Goal: Obtain resource: Obtain resource

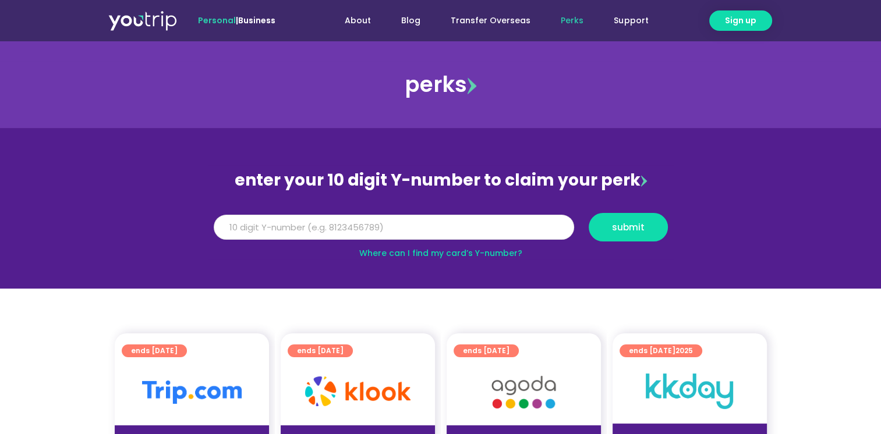
click at [377, 228] on input "Y Number" at bounding box center [394, 228] width 360 height 26
type input "8173207309"
click at [626, 227] on span "submit" at bounding box center [628, 227] width 33 height 9
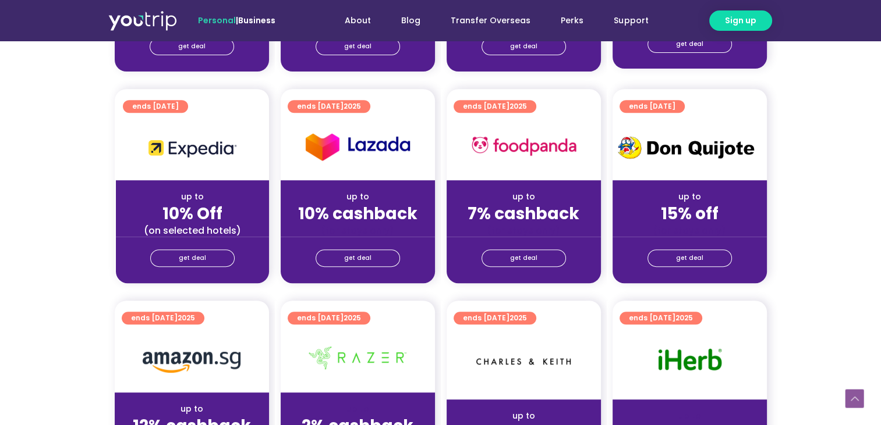
scroll to position [698, 0]
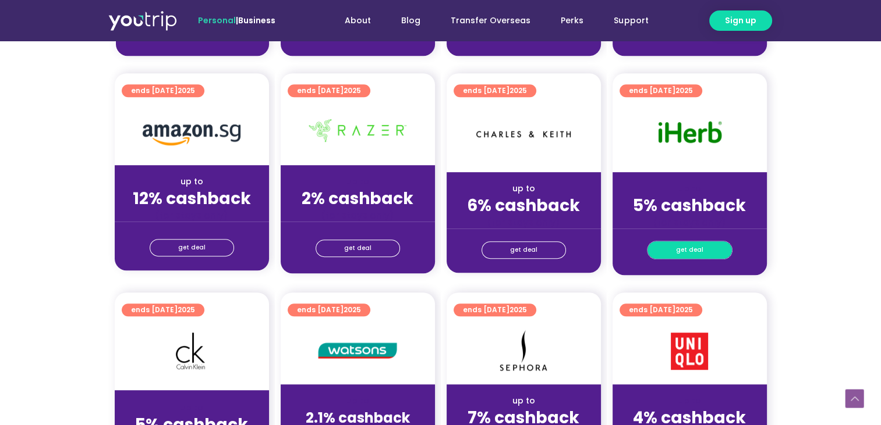
click at [687, 251] on span "get deal" at bounding box center [689, 250] width 27 height 16
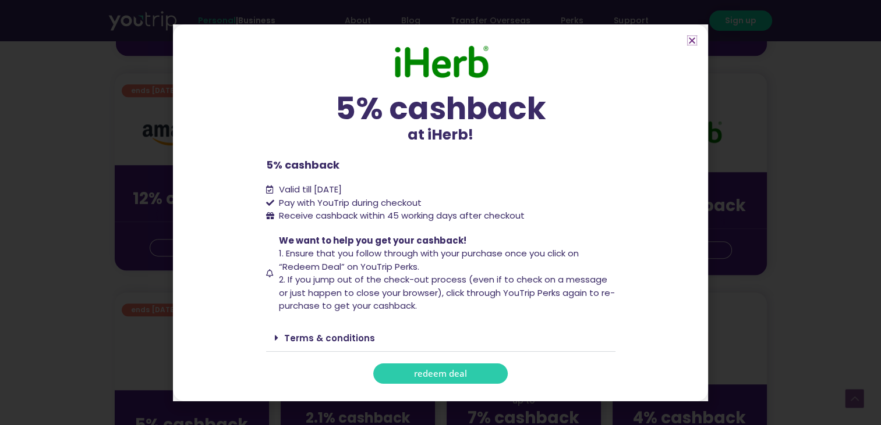
scroll to position [1048, 0]
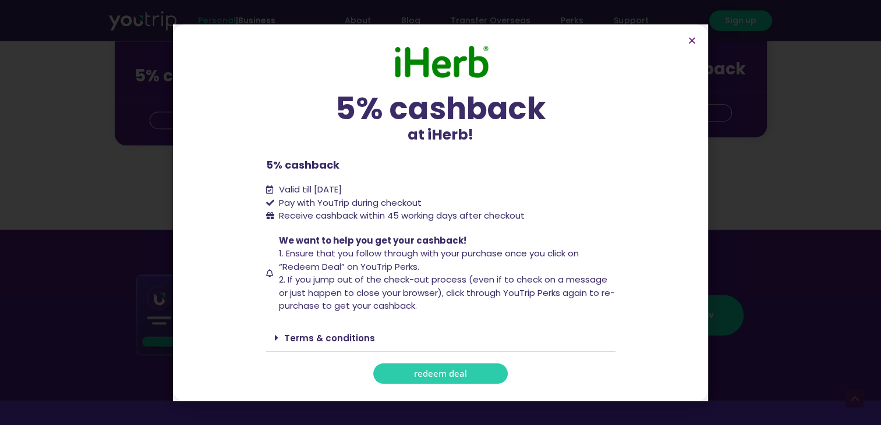
click at [428, 373] on span "redeem deal" at bounding box center [440, 374] width 53 height 9
